Goal: Information Seeking & Learning: Stay updated

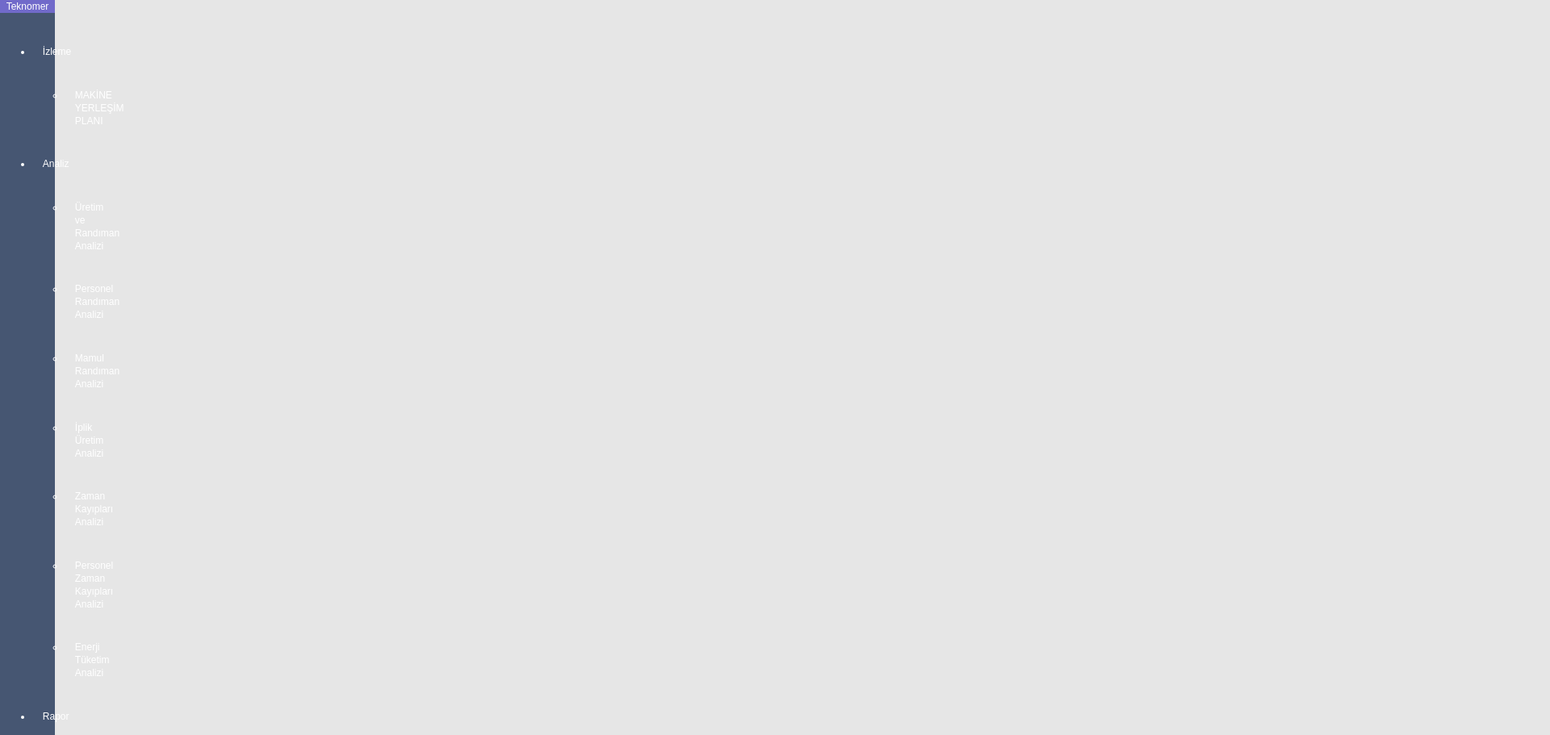
scroll to position [2900, 0]
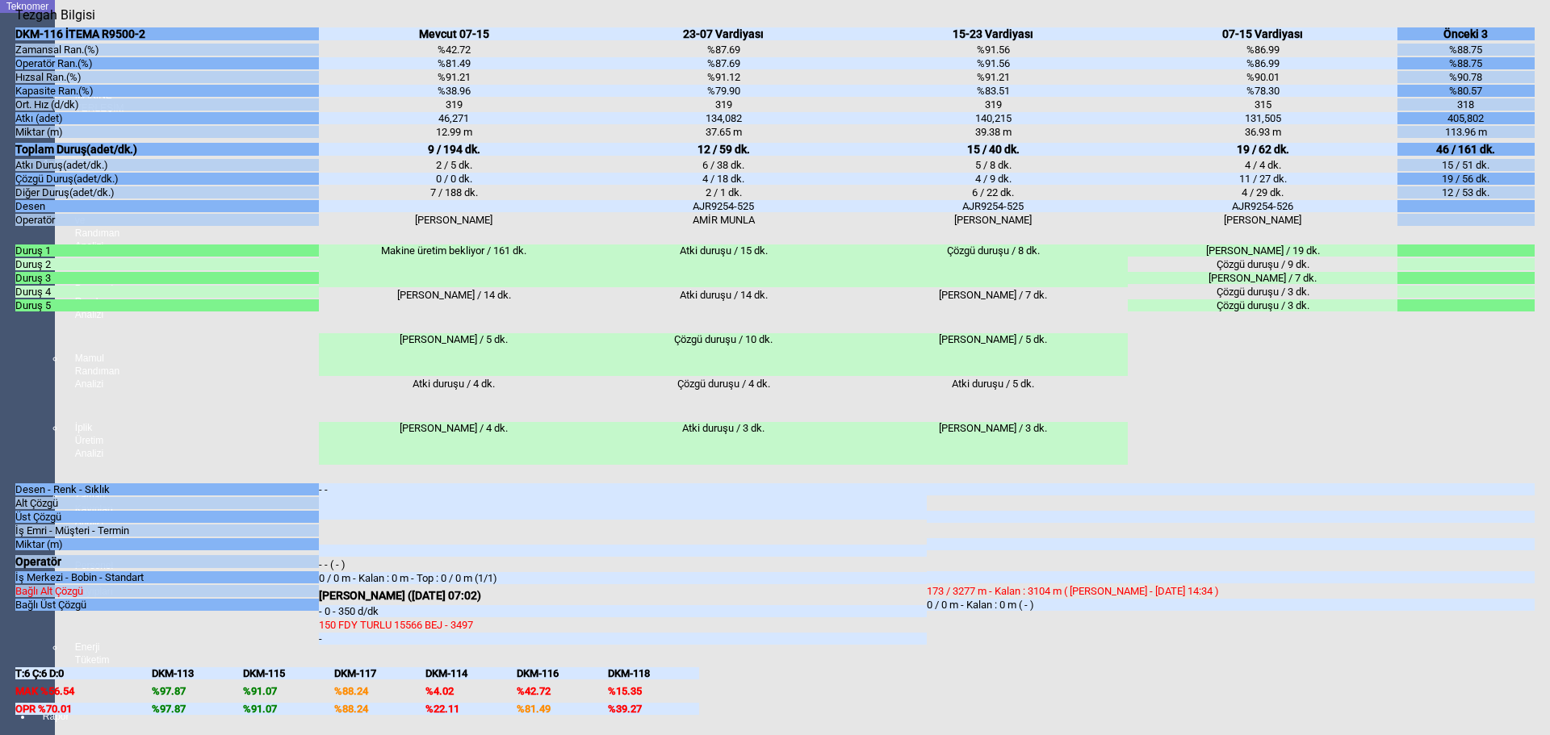
click at [0, 479] on body "Teknomer İzleme MAKİNE YERLEŞİM PLANI Analiz Üretim ve Randıman Analizi Persone…" at bounding box center [775, 367] width 1550 height 735
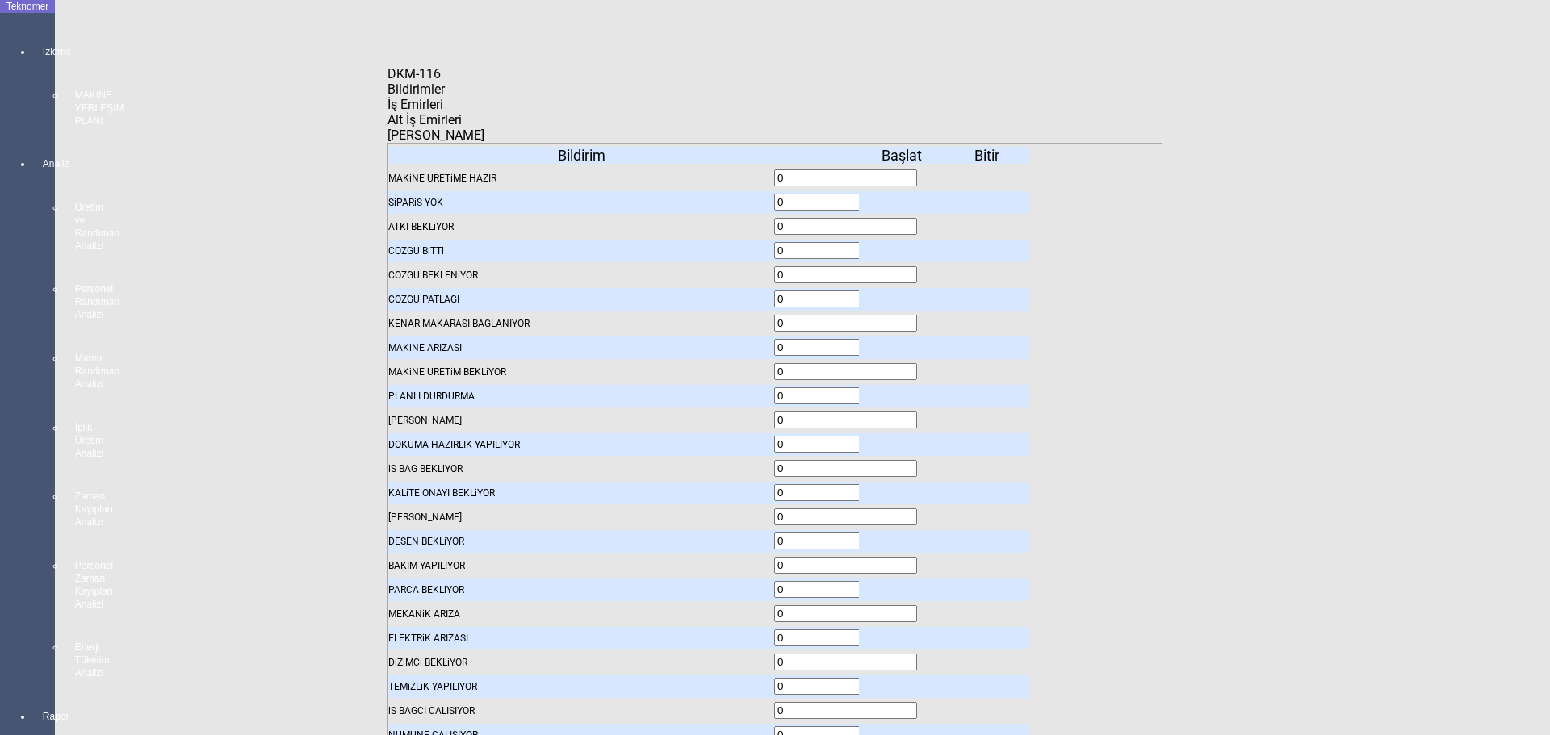
click at [445, 97] on span "Bildirimler" at bounding box center [415, 89] width 57 height 15
click at [903, 197] on icon at bounding box center [903, 202] width 0 height 11
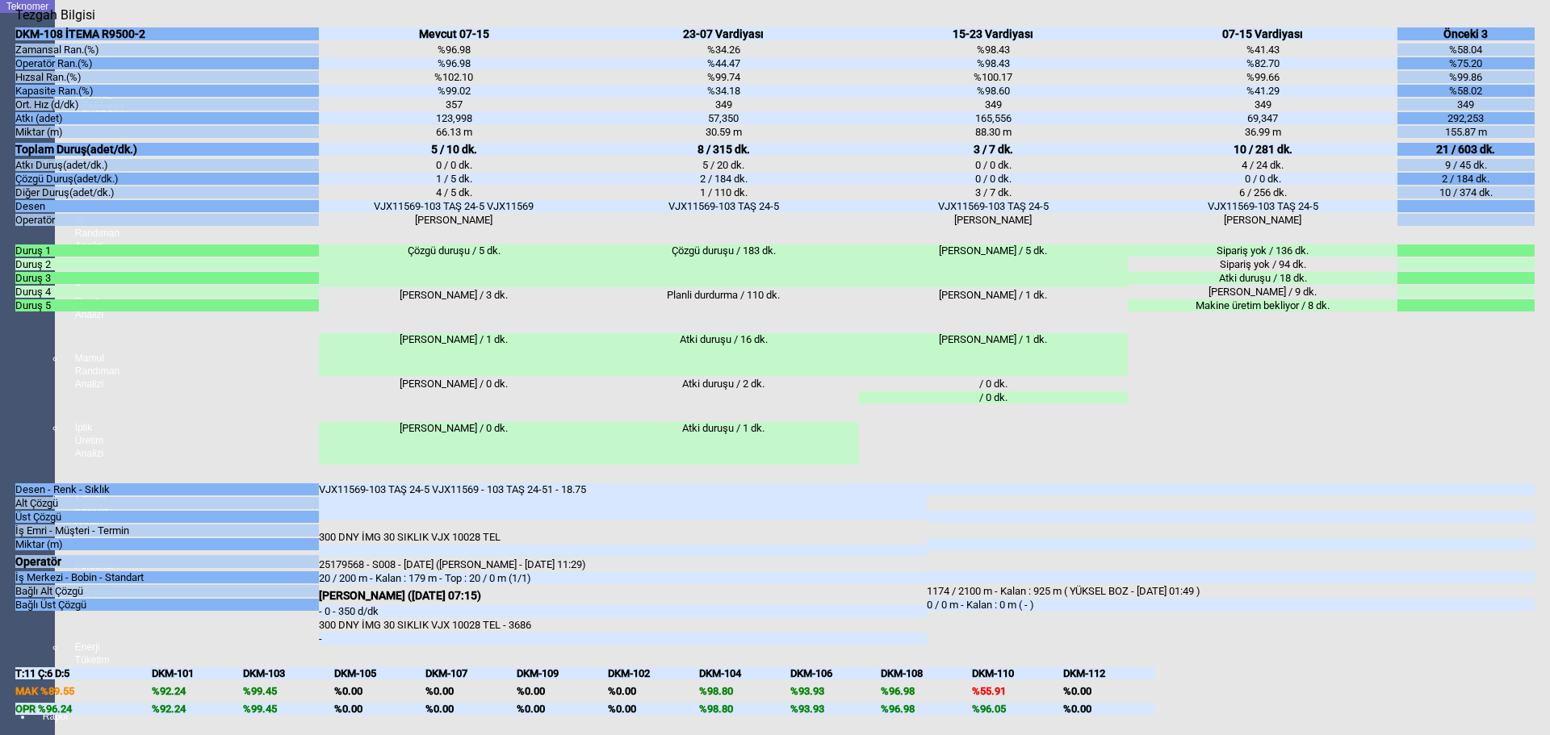
click at [0, 521] on body "Teknomer İzleme MAKİNE YERLEŞİM PLANI Analiz Üretim ve Randıman Analizi Persone…" at bounding box center [775, 367] width 1550 height 735
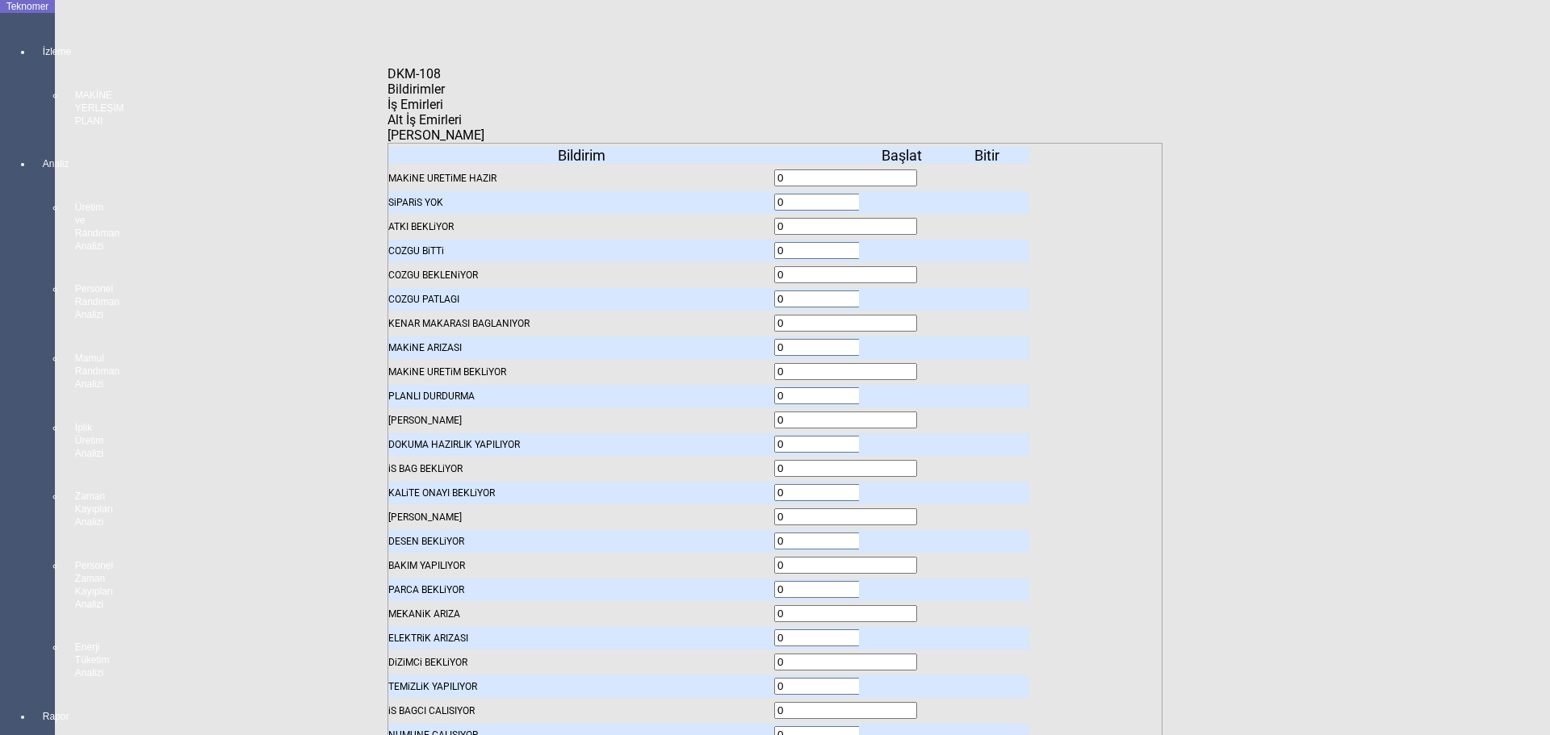
click at [443, 112] on span "İş Emirleri" at bounding box center [415, 104] width 56 height 15
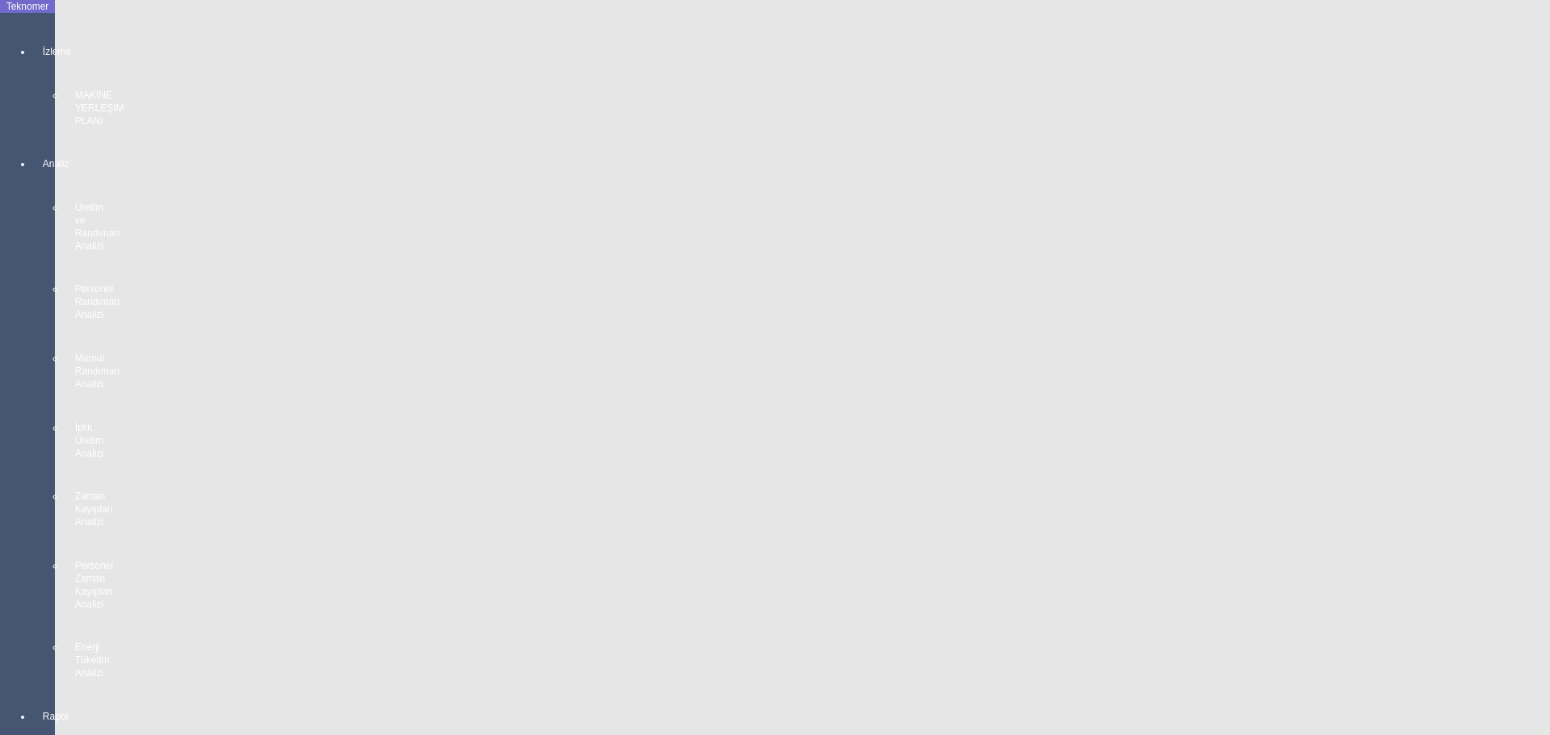
click at [0, 380] on body "Teknomer İzleme MAKİNE YERLEŞİM PLANI Analiz Üretim ve Randıman Analizi Persone…" at bounding box center [775, 367] width 1550 height 735
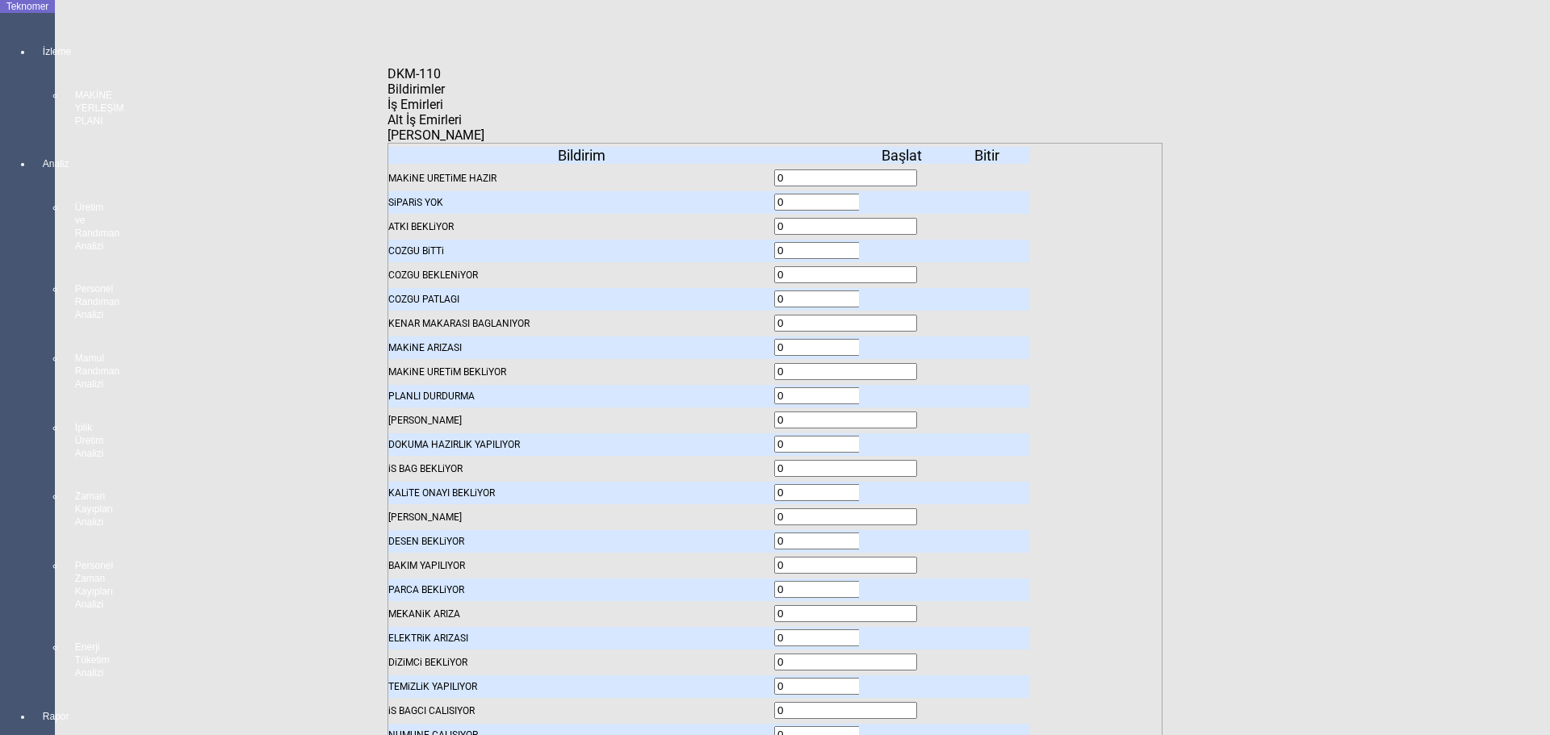
drag, startPoint x: 454, startPoint y: 103, endPoint x: 463, endPoint y: 126, distance: 24.0
click at [445, 97] on span "Bildirimler" at bounding box center [415, 89] width 57 height 15
click at [903, 681] on icon at bounding box center [903, 686] width 0 height 11
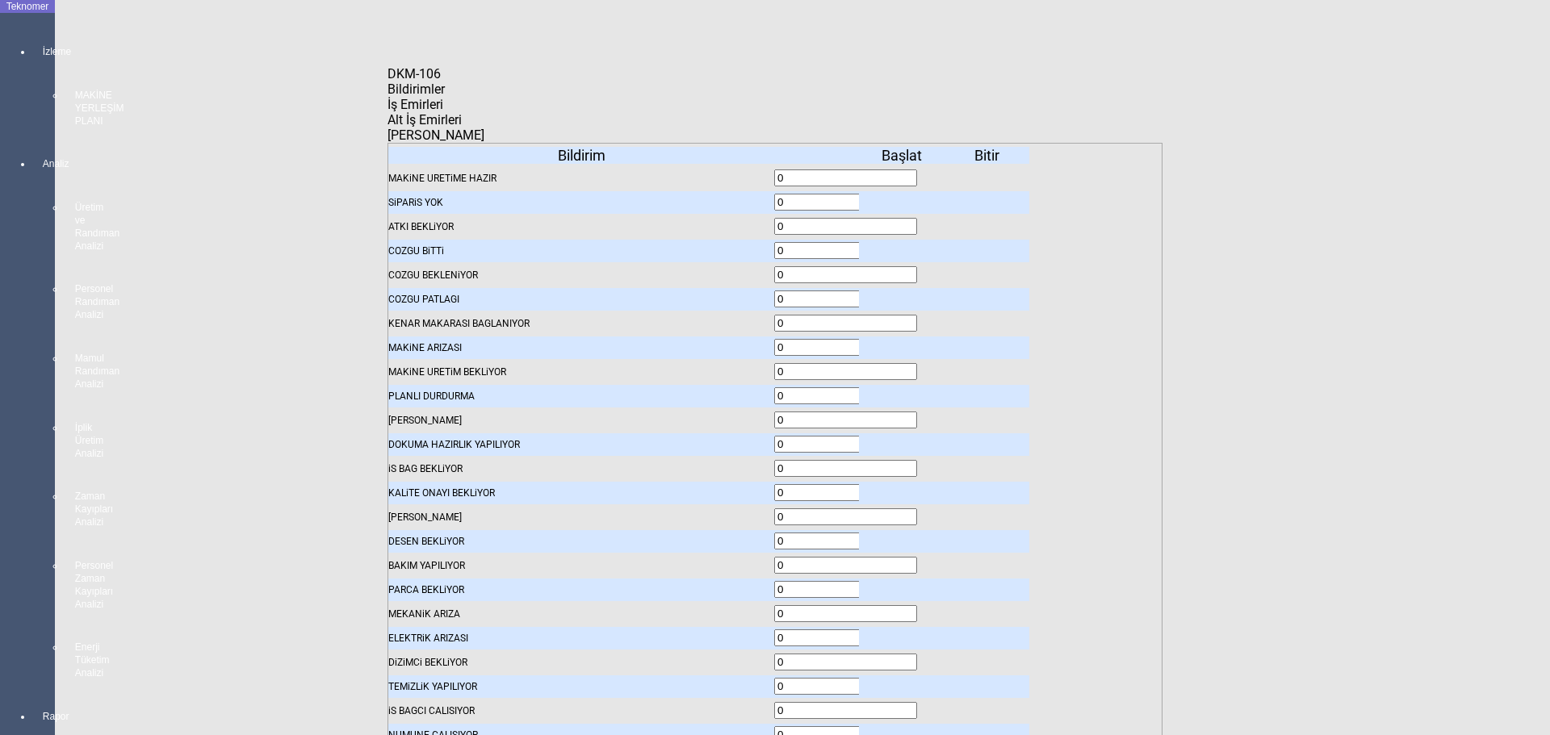
click at [903, 681] on icon at bounding box center [903, 686] width 0 height 11
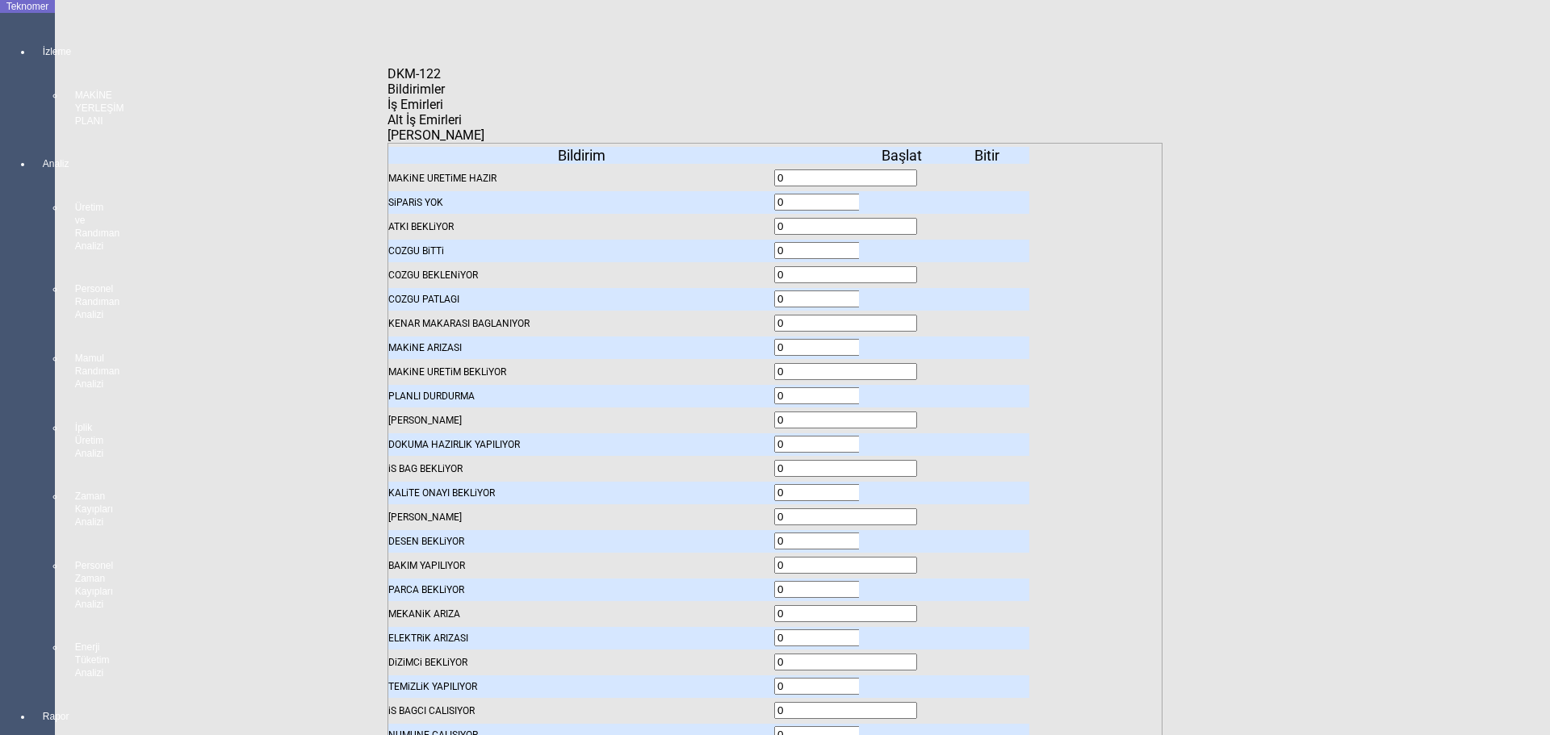
click at [903, 681] on icon at bounding box center [903, 686] width 0 height 11
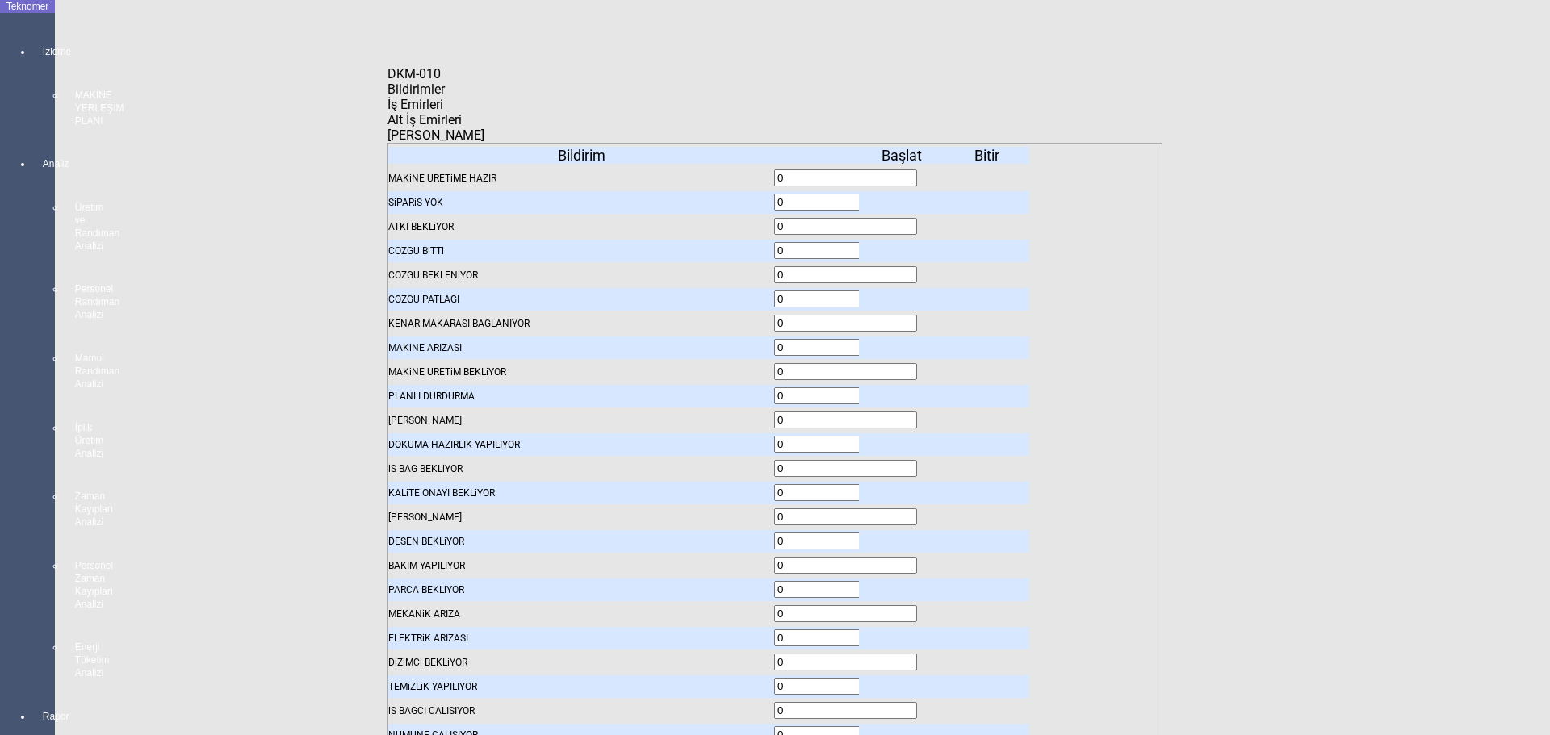
click at [903, 681] on icon at bounding box center [903, 686] width 0 height 11
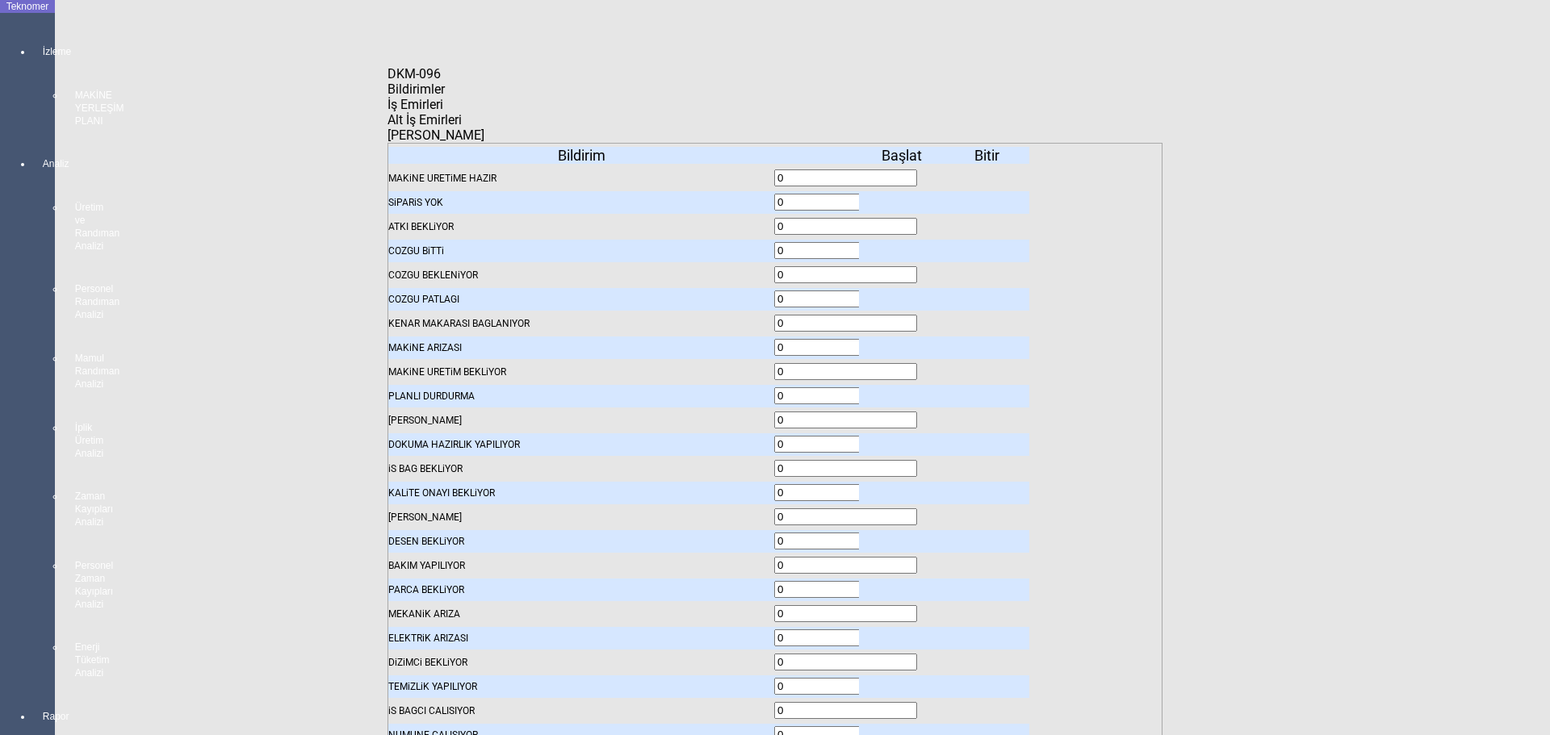
scroll to position [121, 0]
click at [903, 681] on icon at bounding box center [903, 686] width 0 height 11
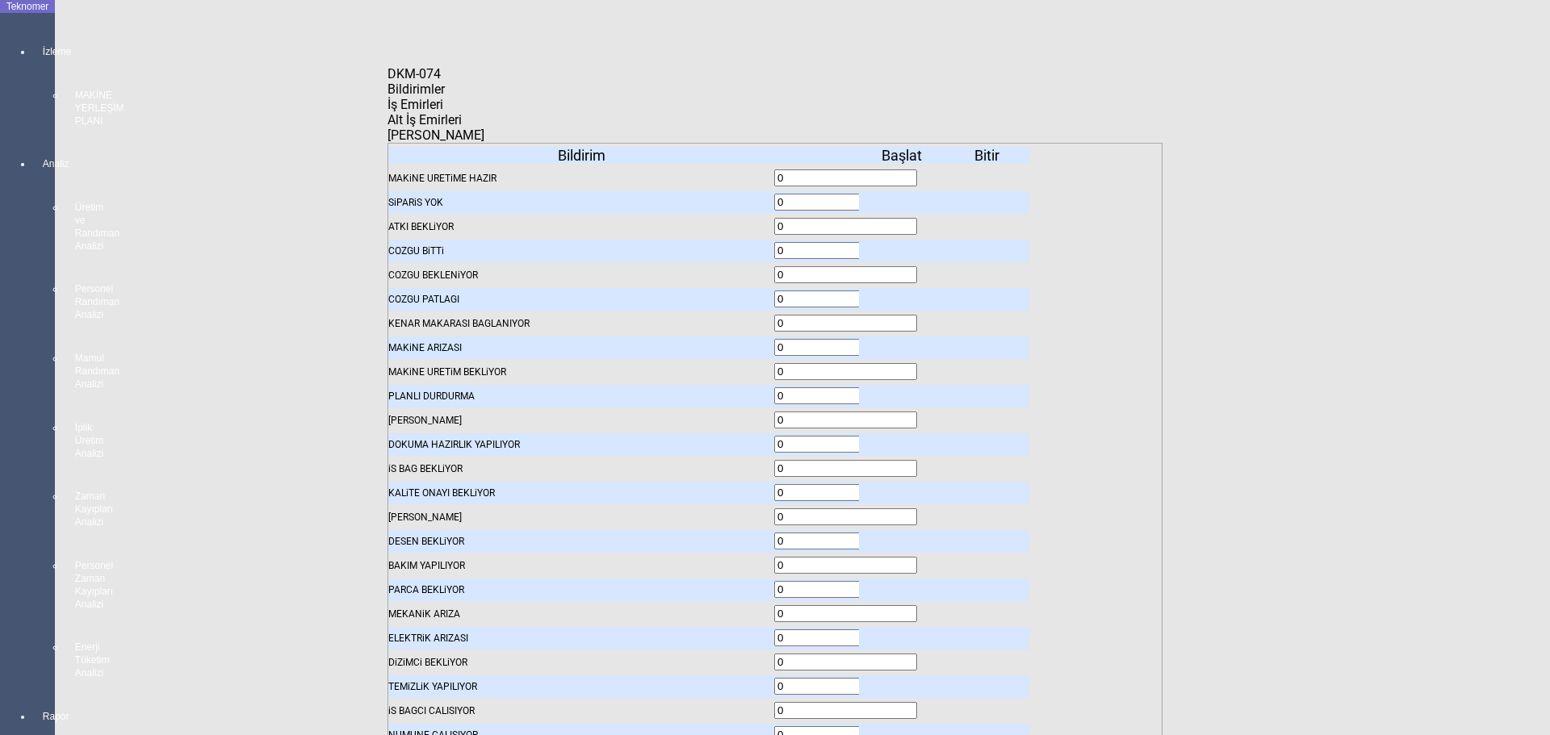
click at [903, 681] on icon at bounding box center [903, 686] width 0 height 11
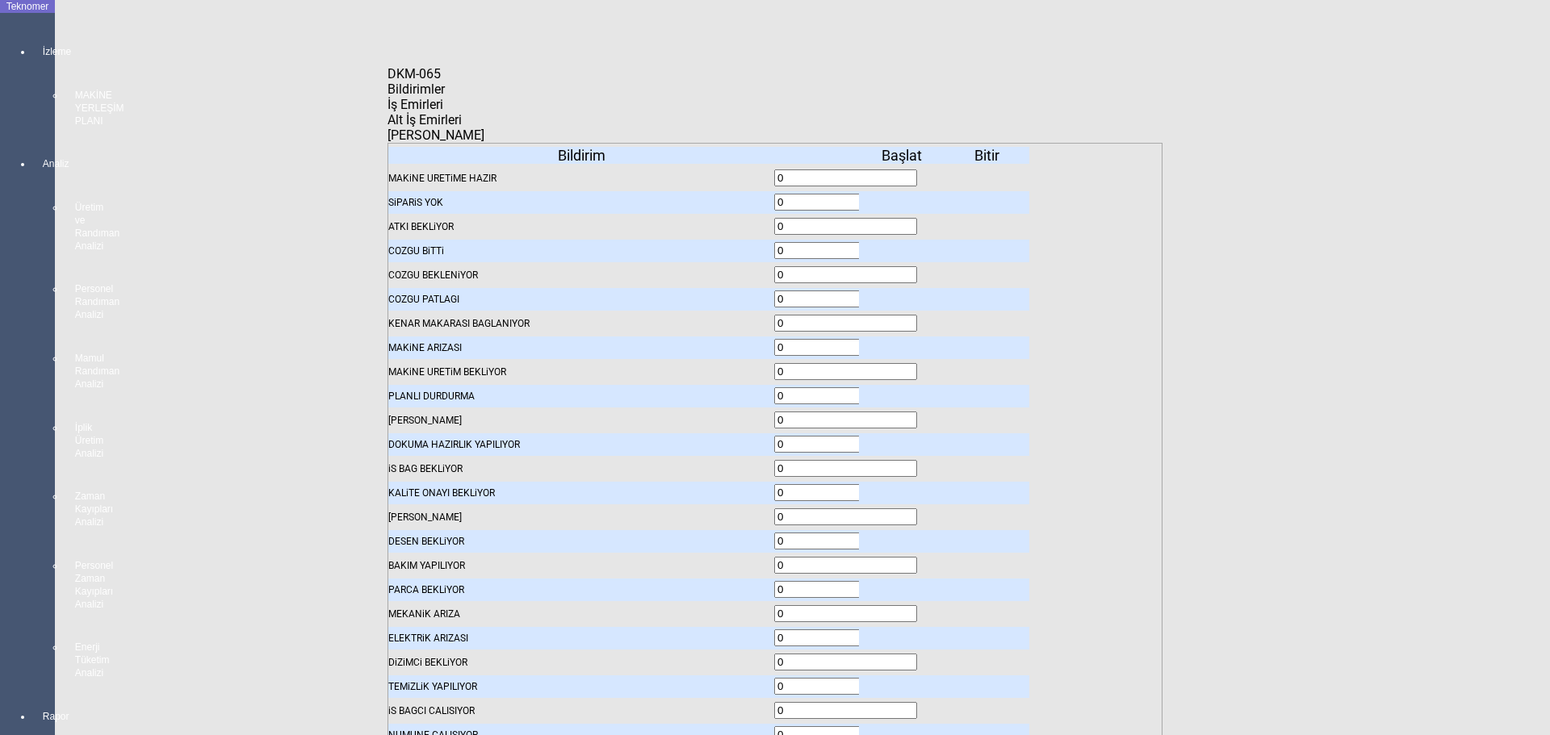
scroll to position [121, 0]
click at [903, 681] on icon at bounding box center [903, 686] width 0 height 11
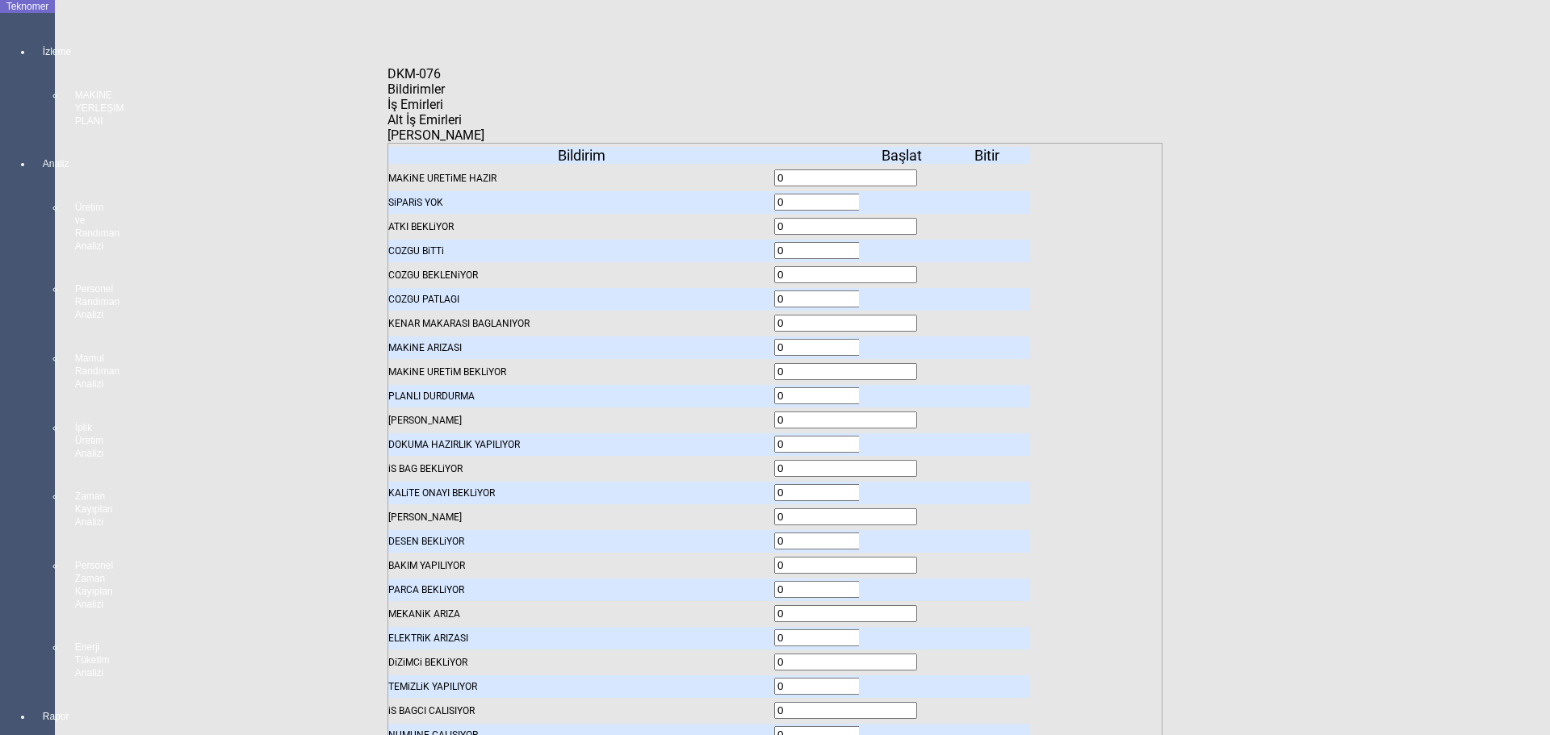
click at [903, 681] on icon at bounding box center [903, 686] width 0 height 11
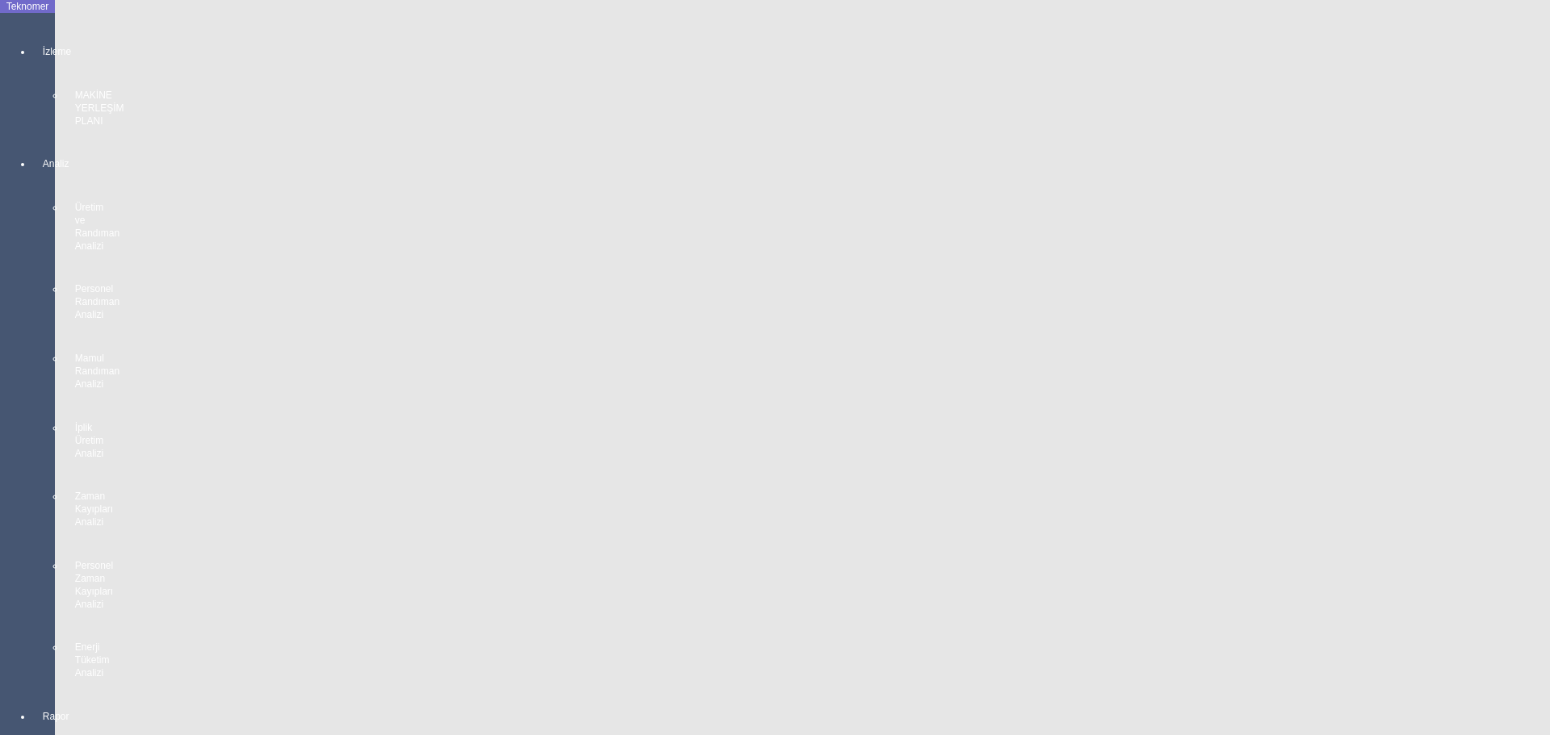
scroll to position [0, 0]
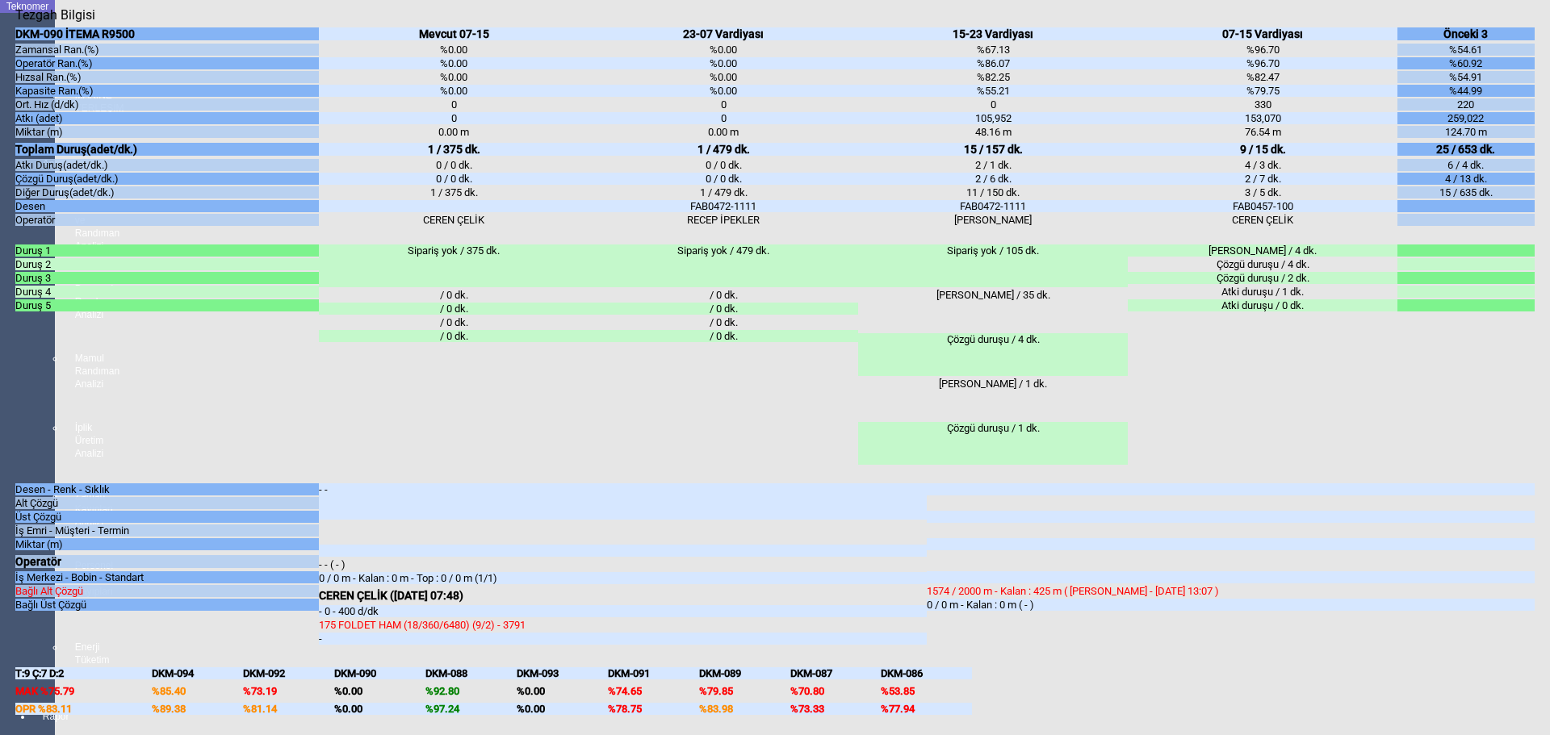
click at [0, 566] on body "Teknomer İzleme MAKİNE YERLEŞİM PLANI Analiz Üretim ve Randıman Analizi Persone…" at bounding box center [775, 367] width 1550 height 735
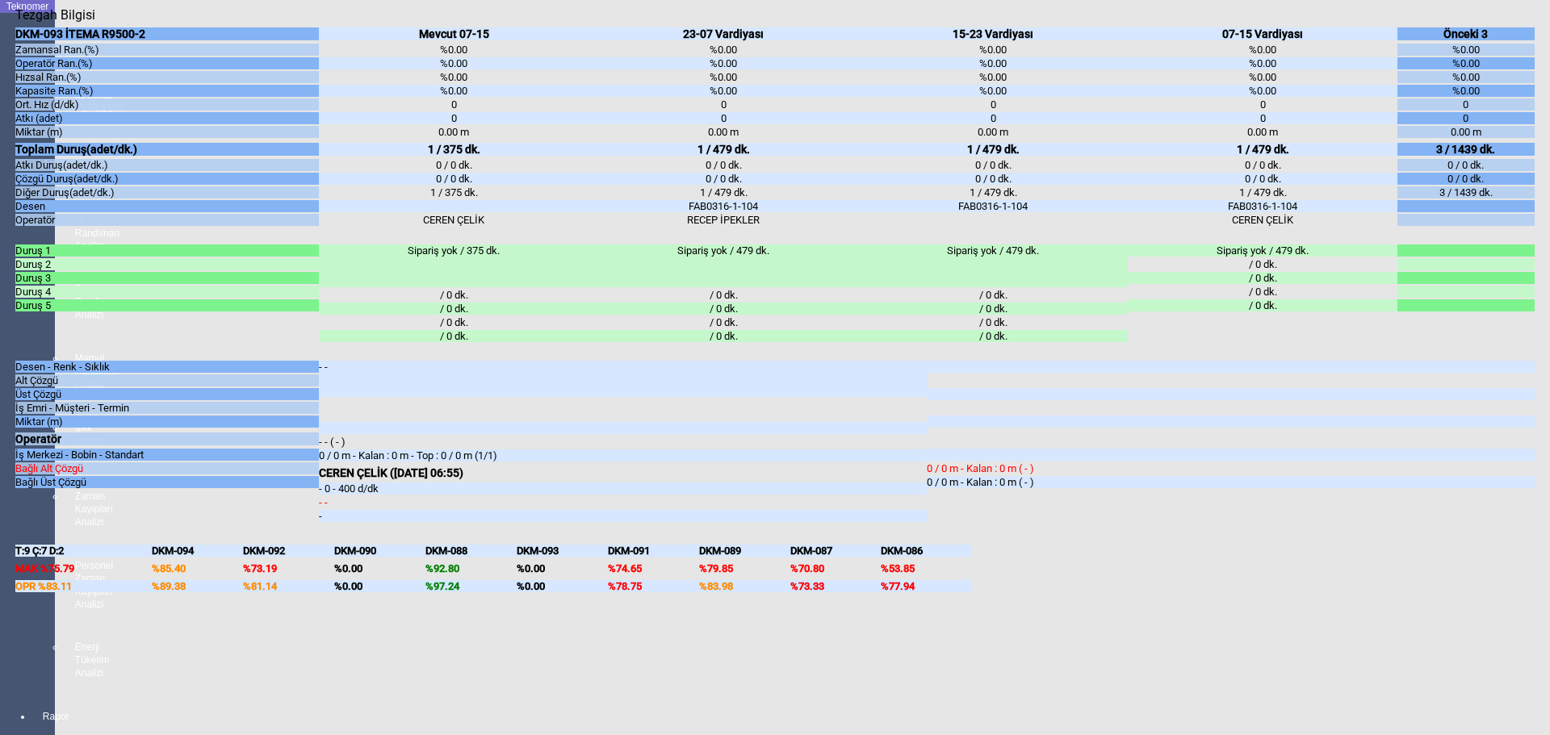
drag, startPoint x: 0, startPoint y: 554, endPoint x: 13, endPoint y: 555, distance: 13.0
click at [3, 554] on body "Teknomer İzleme MAKİNE YERLEŞİM PLANI Analiz Üretim ve Randıman Analizi Persone…" at bounding box center [775, 367] width 1550 height 735
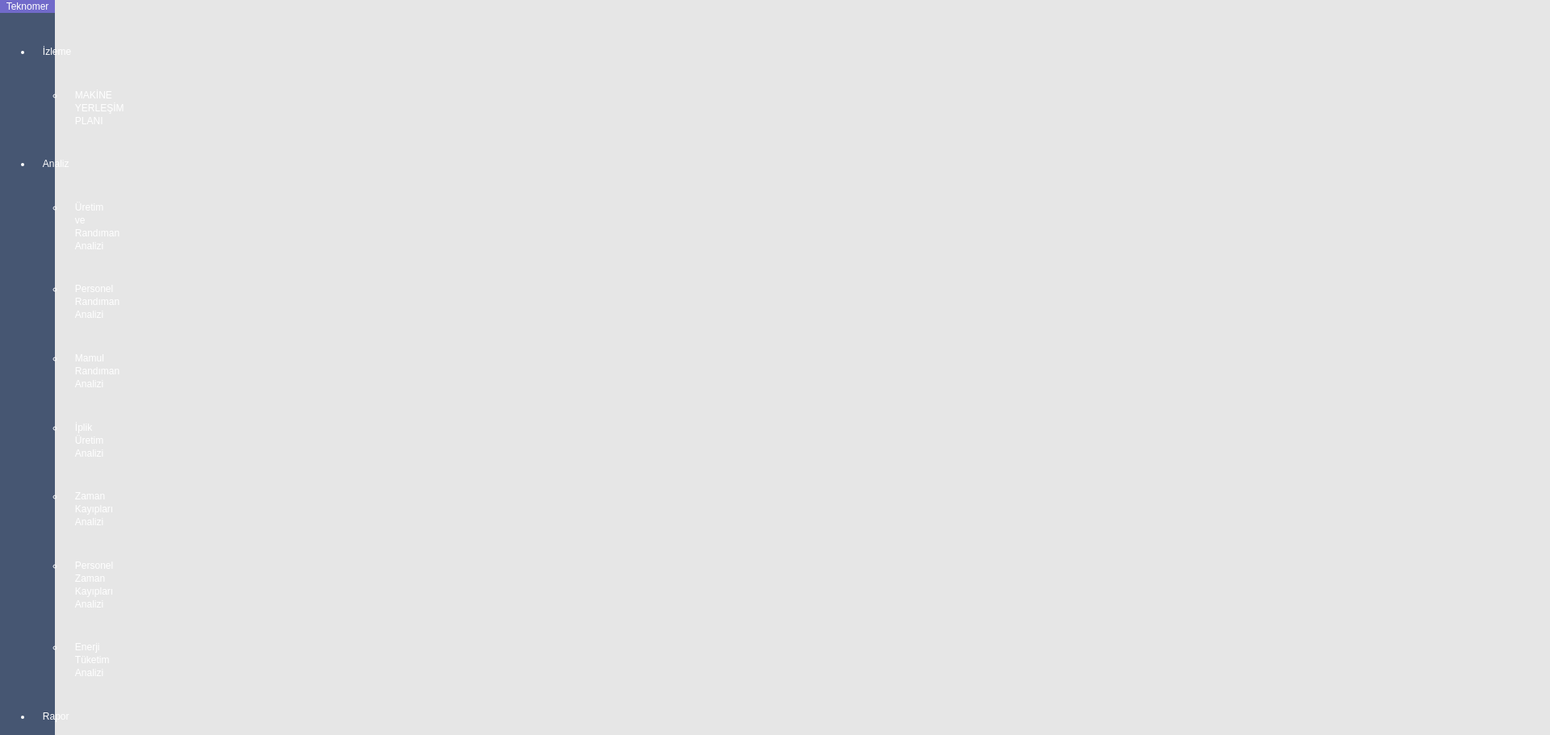
scroll to position [2900, 0]
